Goal: Find specific page/section: Find specific page/section

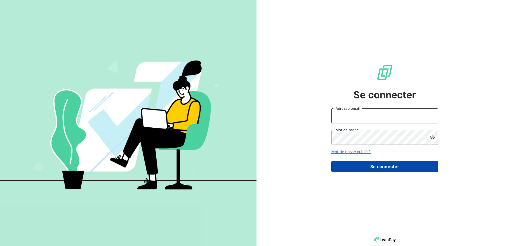
type input "[EMAIL_ADDRESS][DOMAIN_NAME]"
click at [387, 167] on button "Se connecter" at bounding box center [384, 166] width 107 height 11
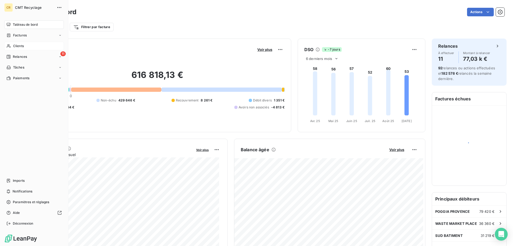
click at [12, 48] on div "Clients" at bounding box center [34, 46] width 60 height 9
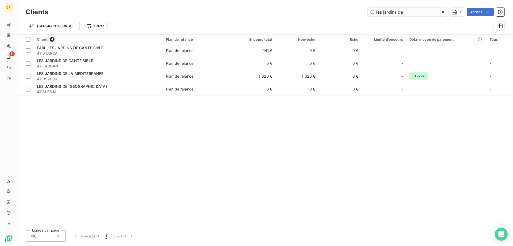
drag, startPoint x: 404, startPoint y: 14, endPoint x: 370, endPoint y: 14, distance: 33.7
click at [370, 14] on input "les jardins de" at bounding box center [408, 12] width 80 height 9
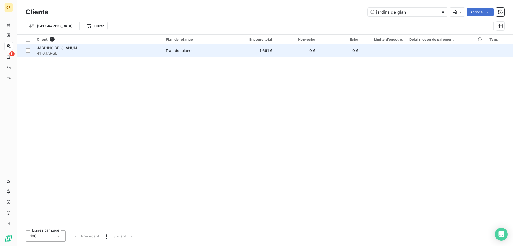
type input "jardins de glan"
click at [101, 55] on span "4116JARGL" at bounding box center [98, 53] width 123 height 5
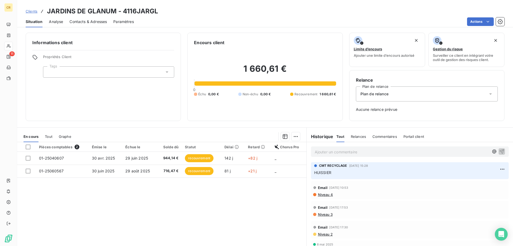
click at [253, 18] on div "Actions" at bounding box center [322, 21] width 364 height 9
